Goal: Navigation & Orientation: Find specific page/section

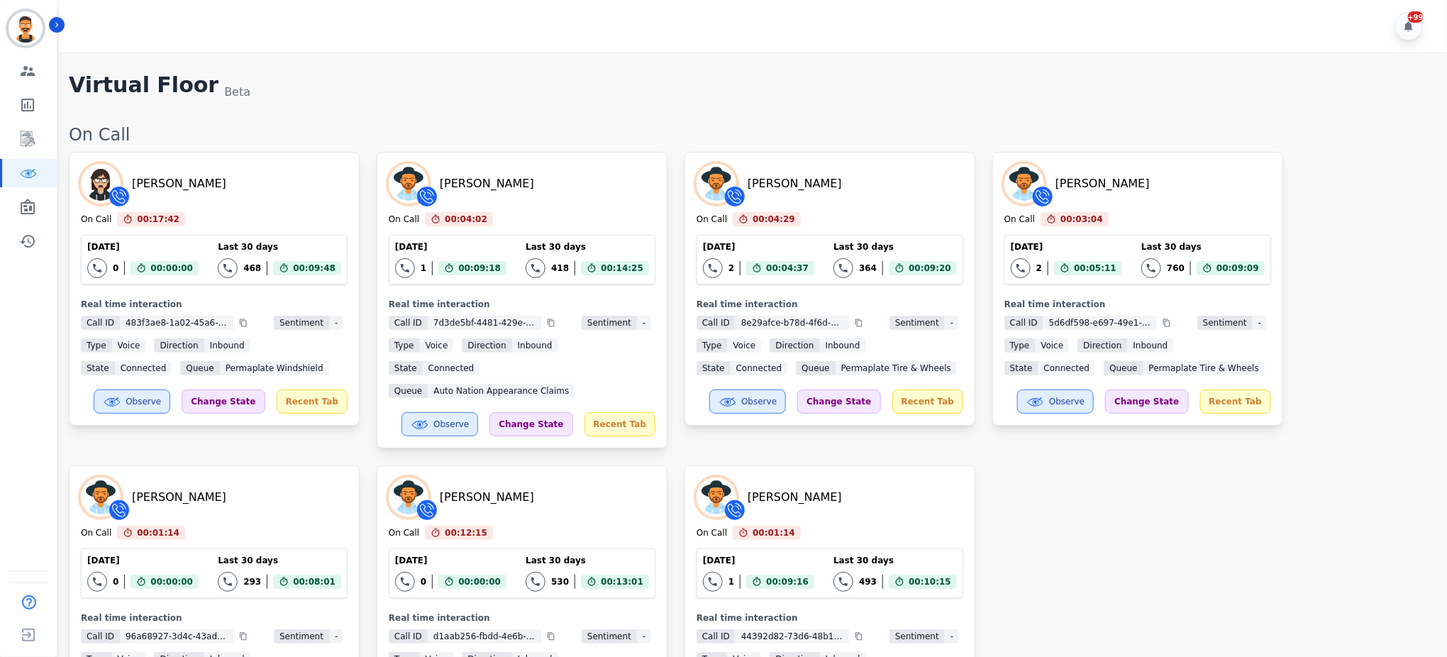
click at [445, 95] on div "Virtual Floor Beta" at bounding box center [751, 86] width 1364 height 28
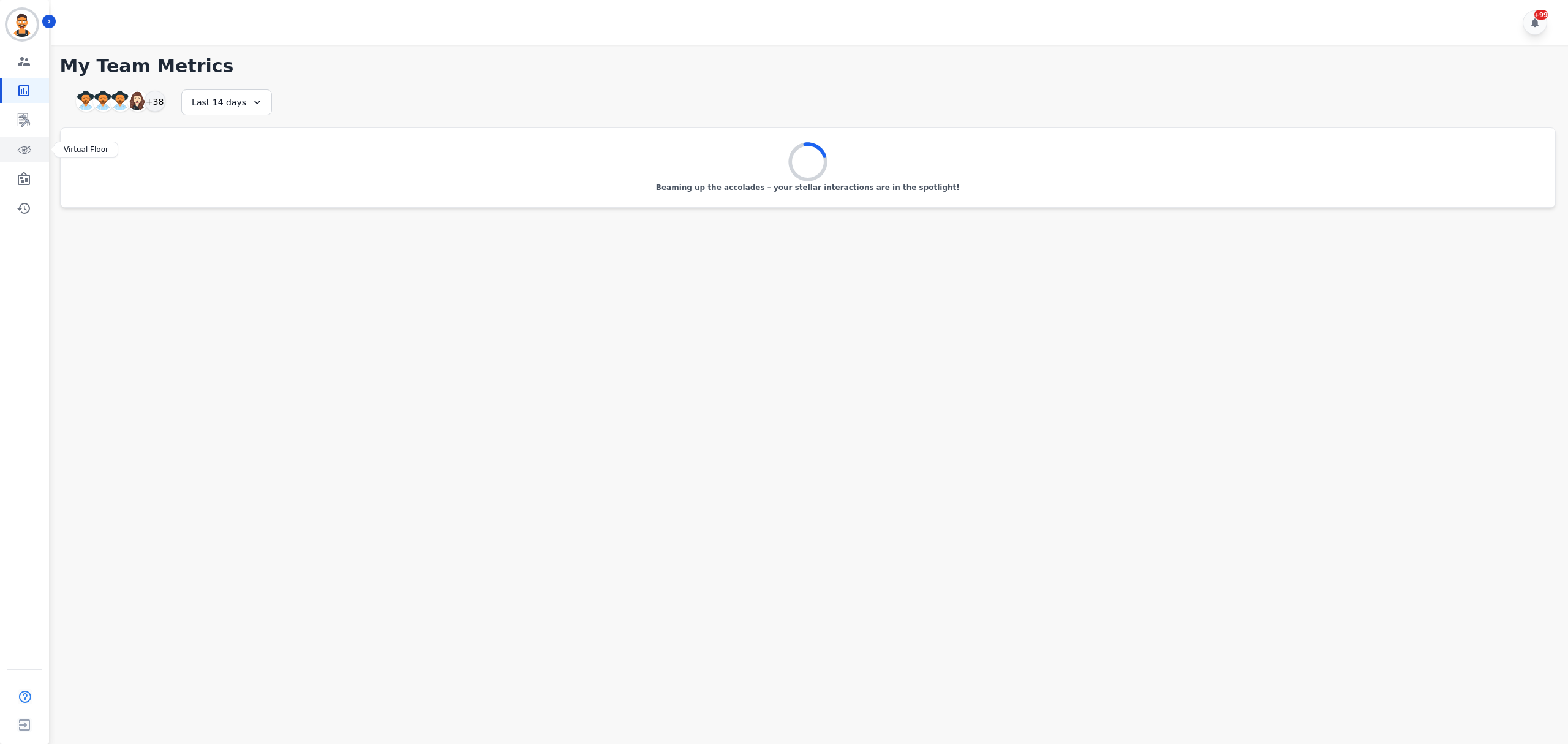
click at [37, 148] on link "Sidebar" at bounding box center [25, 149] width 48 height 24
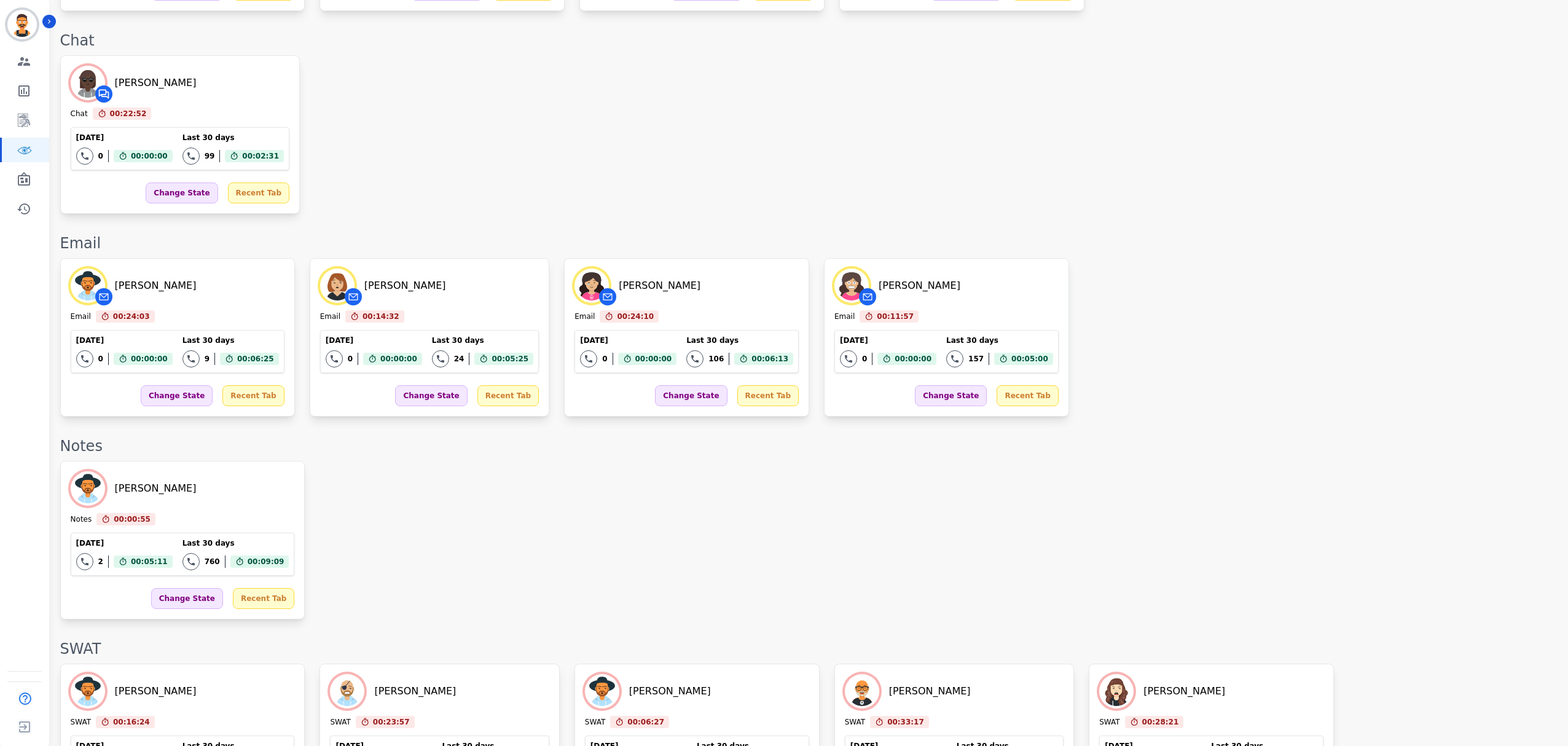
scroll to position [1063, 0]
click at [1133, 404] on div "Beatriz Avila Email 00:24:05 Current State: Email Today 0 Total interactions co…" at bounding box center [807, 338] width 1495 height 159
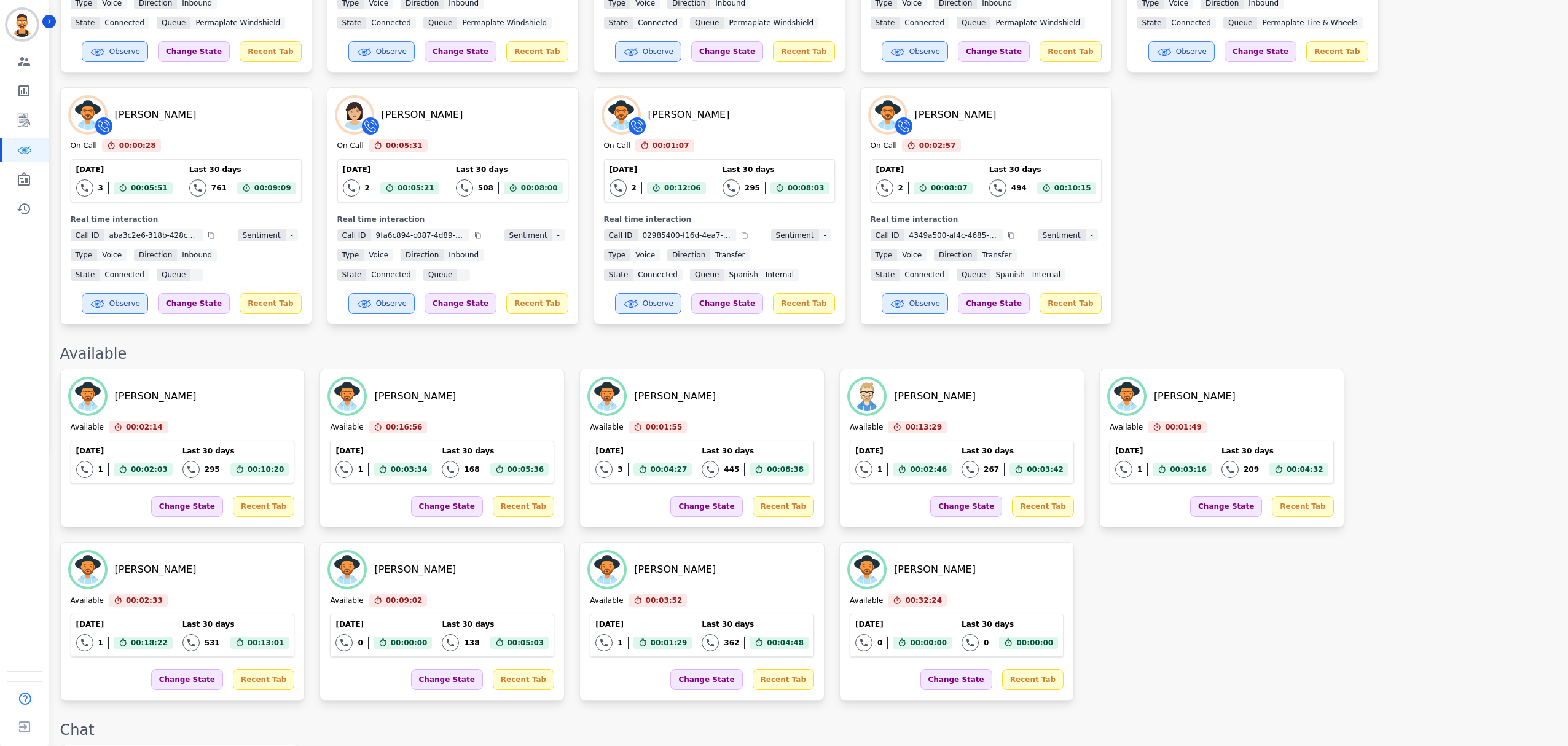
scroll to position [267, 0]
